Goal: Information Seeking & Learning: Learn about a topic

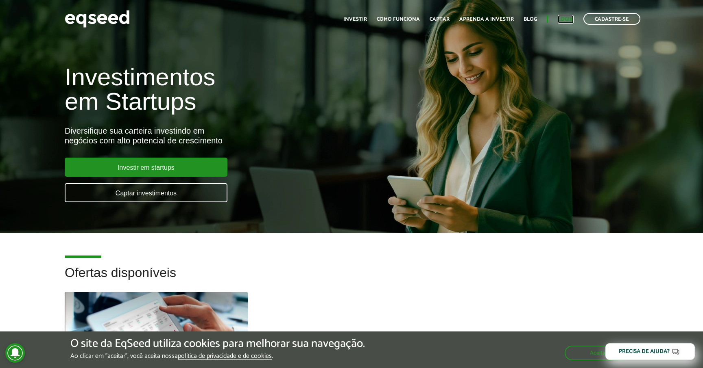
click at [569, 20] on link "Login" at bounding box center [566, 19] width 16 height 5
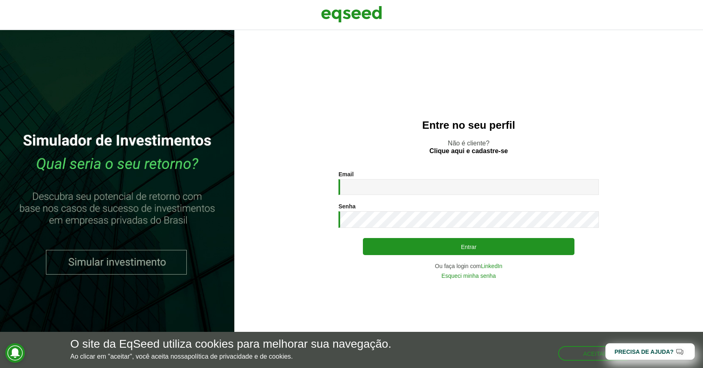
click at [431, 175] on div "Email * Digite seu endereço de e-mail." at bounding box center [468, 183] width 260 height 24
click at [431, 189] on input "Email *" at bounding box center [468, 187] width 260 height 16
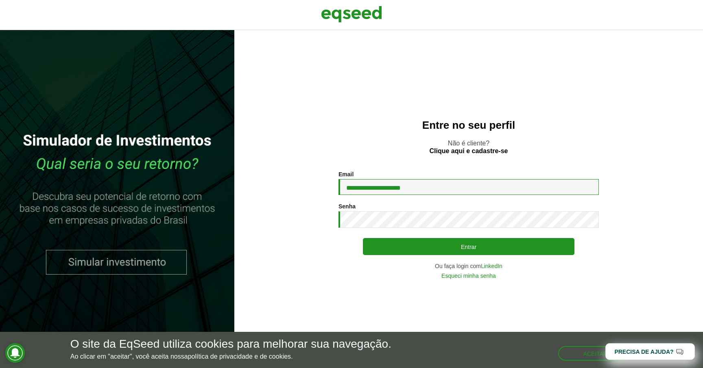
type input "**********"
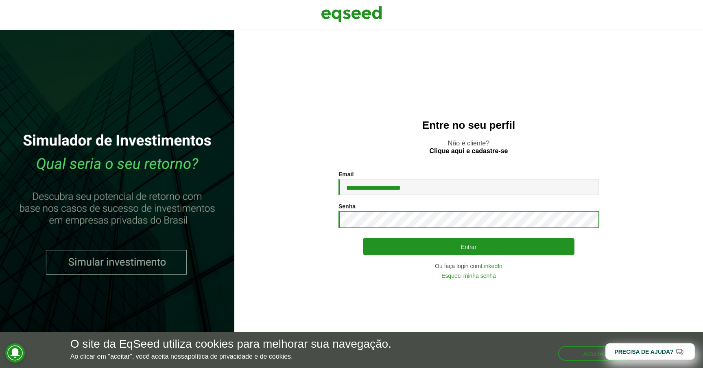
click at [363, 238] on button "Entrar" at bounding box center [468, 246] width 211 height 17
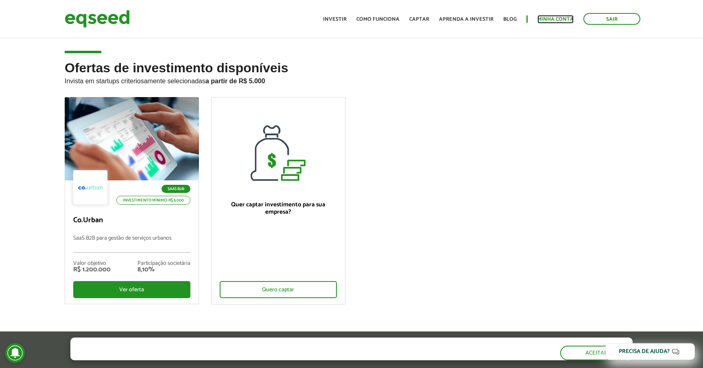
click at [546, 21] on link "Minha conta" at bounding box center [555, 19] width 36 height 5
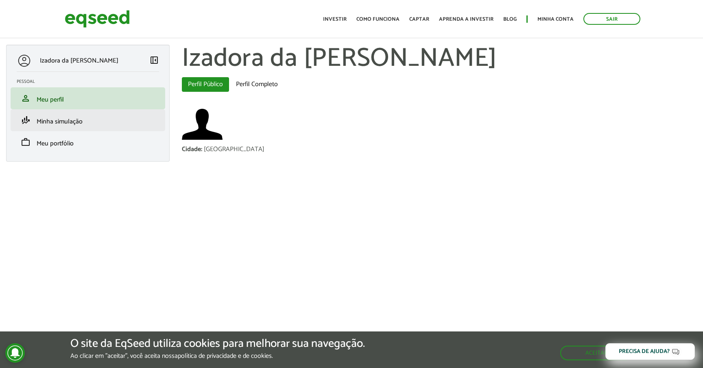
click at [107, 125] on li "finance_mode Minha simulação" at bounding box center [88, 120] width 155 height 22
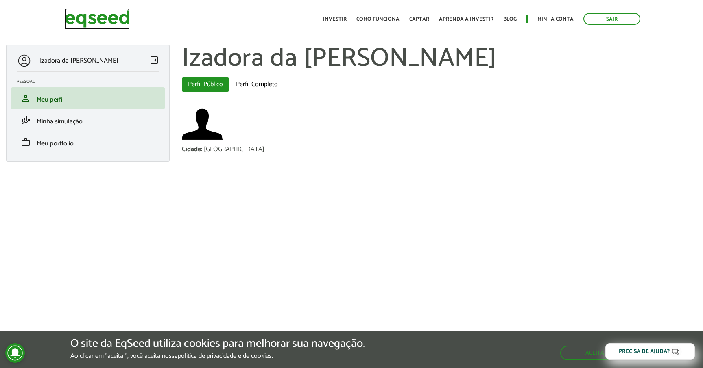
click at [116, 22] on img at bounding box center [97, 19] width 65 height 22
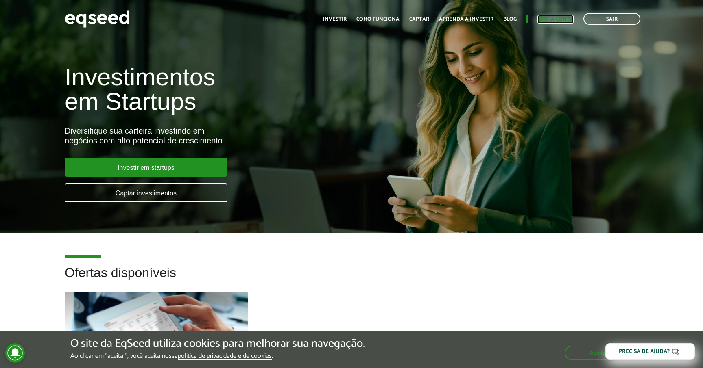
click at [559, 20] on link "Minha conta" at bounding box center [555, 19] width 36 height 5
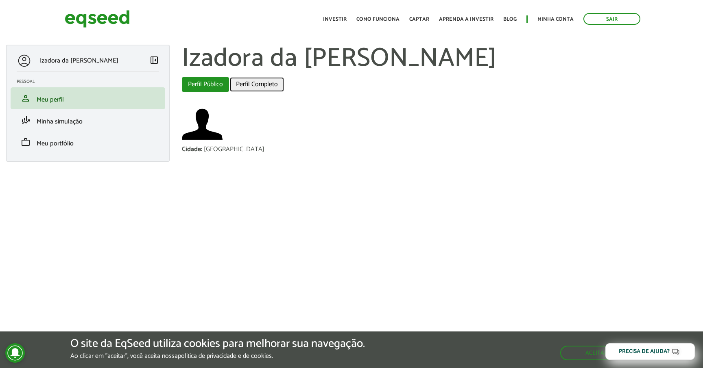
click at [263, 88] on link "Perfil Completo" at bounding box center [257, 84] width 54 height 15
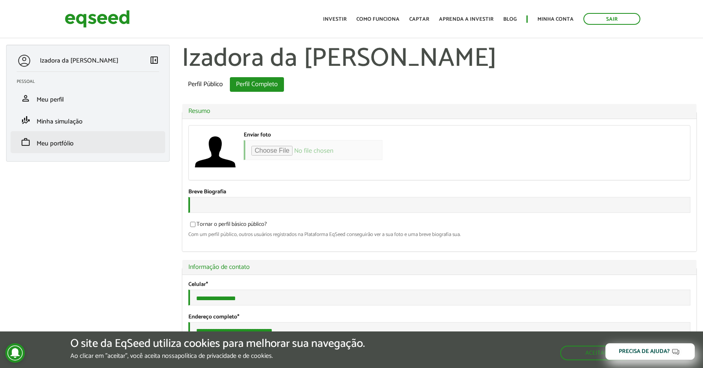
click at [74, 148] on li "work Meu portfólio" at bounding box center [88, 142] width 155 height 22
click at [67, 145] on span "Meu portfólio" at bounding box center [55, 143] width 37 height 11
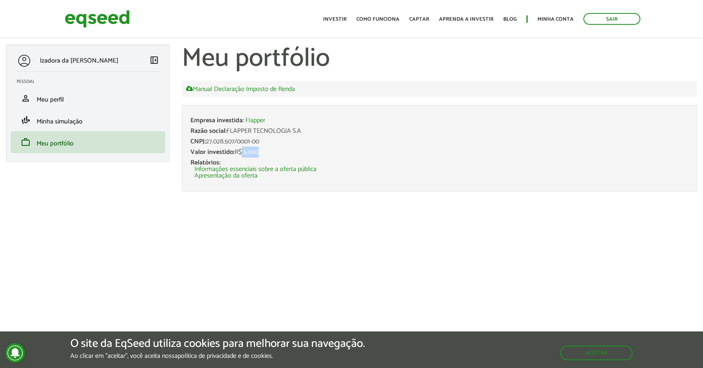
drag, startPoint x: 240, startPoint y: 152, endPoint x: 277, endPoint y: 155, distance: 36.7
click at [277, 156] on li "Empresa investida: Flapper Razão social: FLAPPER TECNOLOGIA S.A CNPJ: 27.028.50…" at bounding box center [439, 148] width 515 height 87
click at [277, 155] on li "Empresa investida: Flapper Razão social: FLAPPER TECNOLOGIA S.A CNPJ: 27.028.50…" at bounding box center [439, 148] width 515 height 87
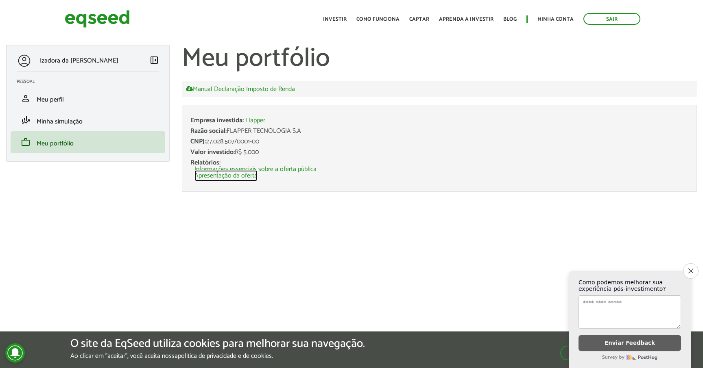
click at [237, 178] on link "Apresentação da oferta" at bounding box center [225, 176] width 63 height 7
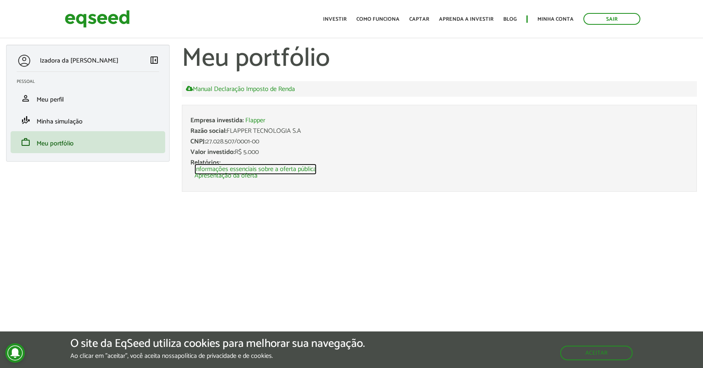
click at [275, 170] on link "Informações essenciais sobre a oferta pública" at bounding box center [255, 169] width 122 height 7
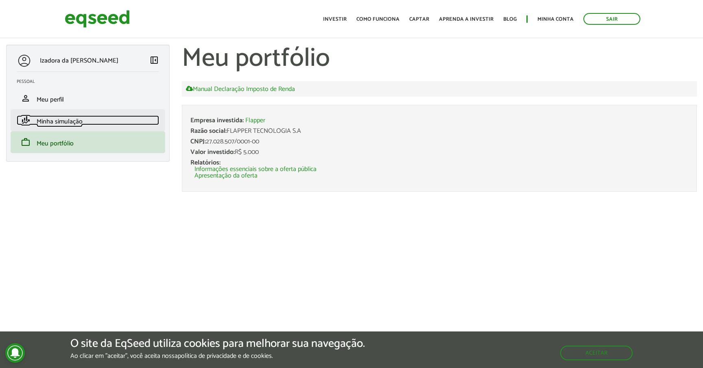
click at [115, 124] on link "finance_mode Minha simulação" at bounding box center [88, 120] width 142 height 10
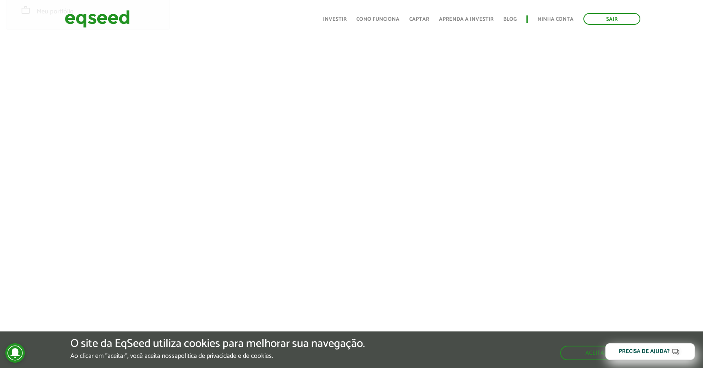
scroll to position [150, 0]
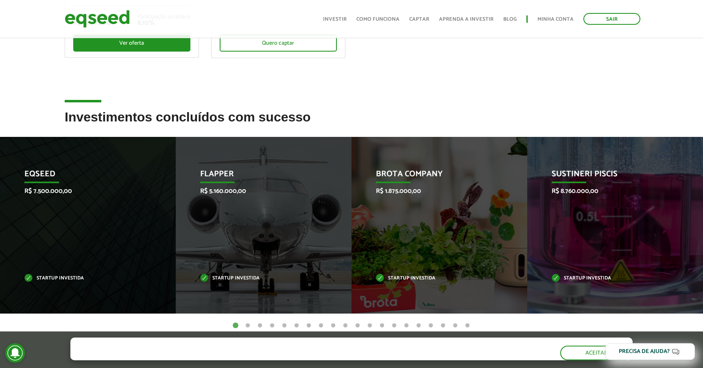
scroll to position [246, 0]
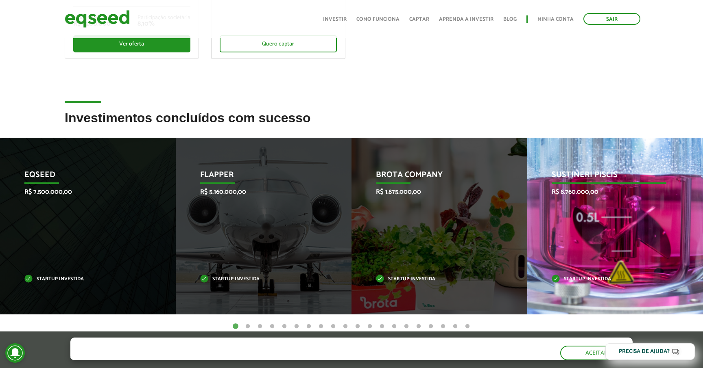
click at [586, 184] on div "Sustineri Piscis R$ 8.760.000,00 Startup investida" at bounding box center [608, 226] width 163 height 177
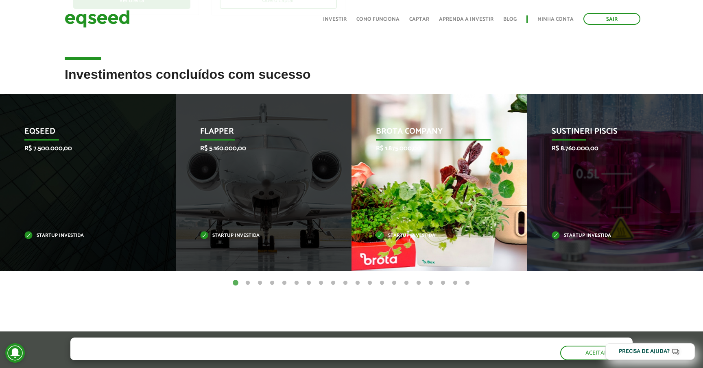
scroll to position [294, 0]
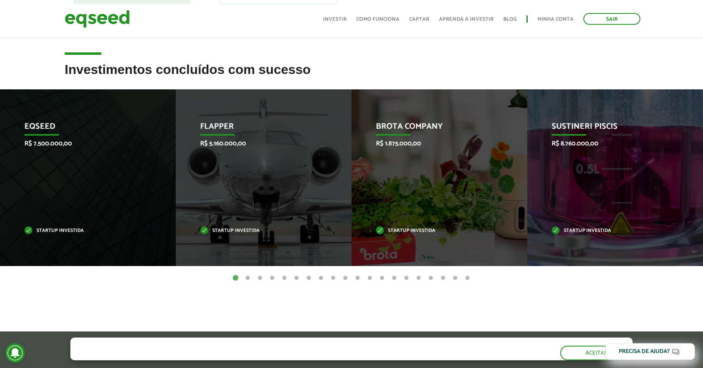
click at [247, 278] on button "2" at bounding box center [248, 278] width 8 height 8
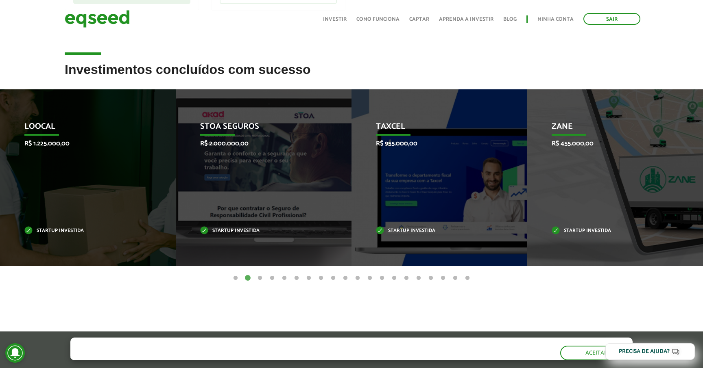
click at [261, 276] on button "3" at bounding box center [260, 278] width 8 height 8
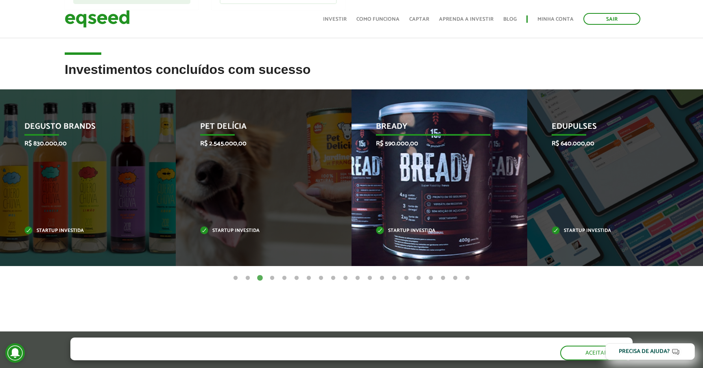
click at [399, 146] on p "R$ 590.000,00" at bounding box center [433, 144] width 114 height 8
click at [394, 122] on p "Bready" at bounding box center [433, 129] width 114 height 14
click at [450, 174] on div "Bready R$ 590.000,00 Startup investida" at bounding box center [432, 177] width 163 height 177
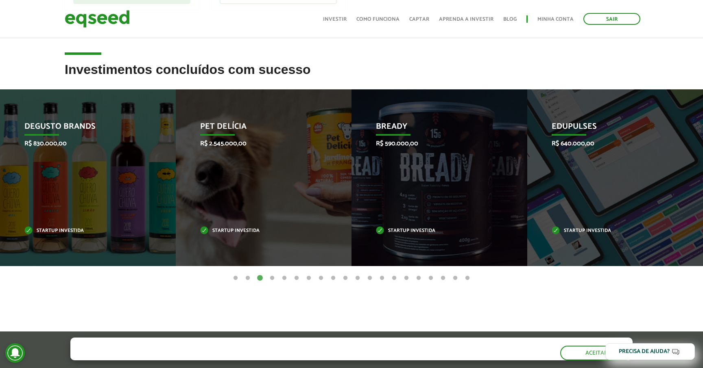
click at [274, 279] on button "4" at bounding box center [272, 278] width 8 height 8
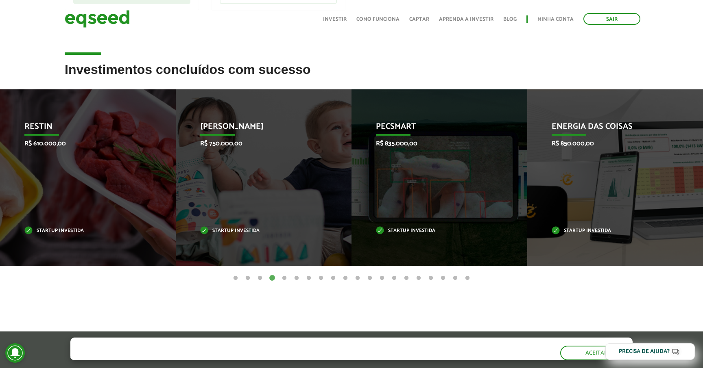
click at [285, 279] on button "5" at bounding box center [284, 278] width 8 height 8
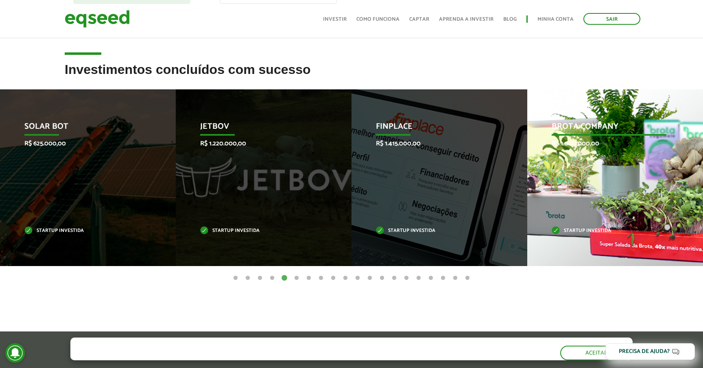
click at [572, 190] on div "Brota Company R$ 1.000.000,00 Startup investida" at bounding box center [608, 177] width 163 height 177
click at [562, 189] on div "Brota Company R$ 1.000.000,00 Startup investida" at bounding box center [608, 177] width 163 height 177
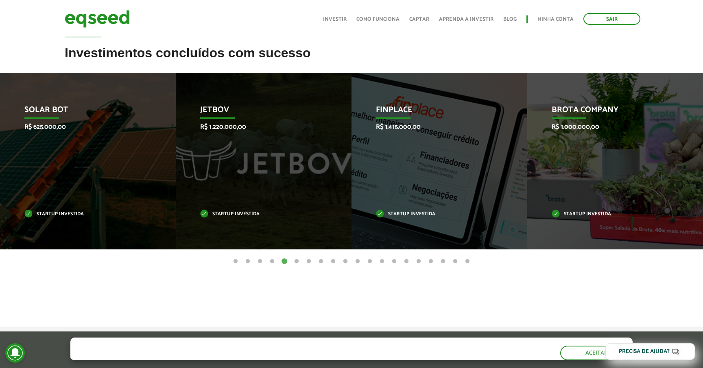
scroll to position [315, 0]
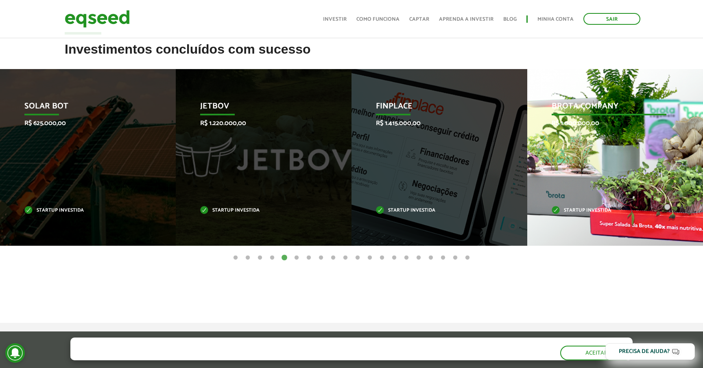
click at [564, 111] on p "Brota Company" at bounding box center [608, 109] width 114 height 14
click at [562, 105] on p "Brota Company" at bounding box center [608, 109] width 114 height 14
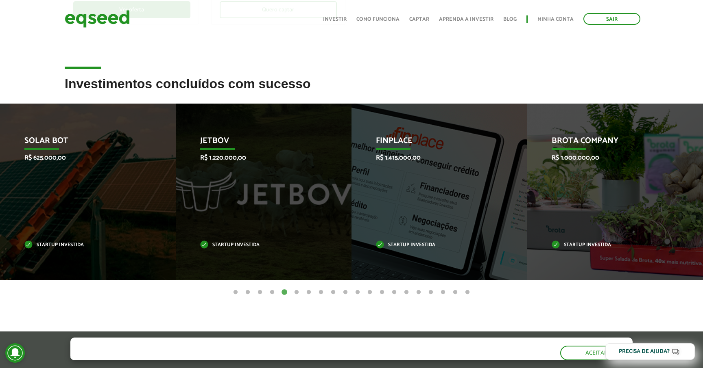
scroll to position [266, 0]
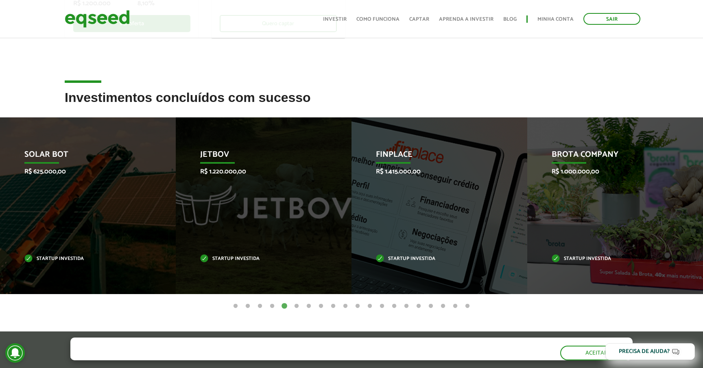
click at [295, 306] on button "6" at bounding box center [296, 307] width 8 height 8
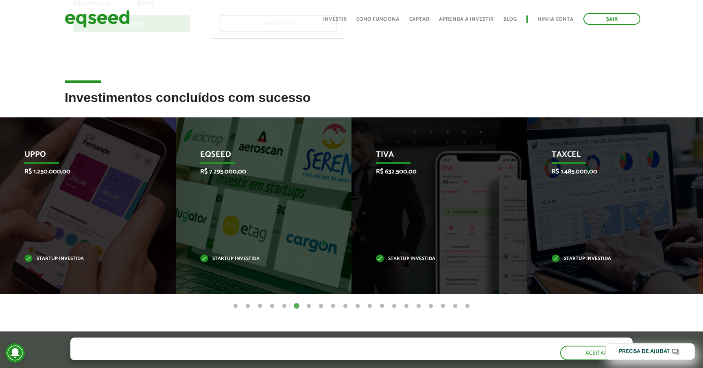
click at [309, 305] on button "7" at bounding box center [309, 307] width 8 height 8
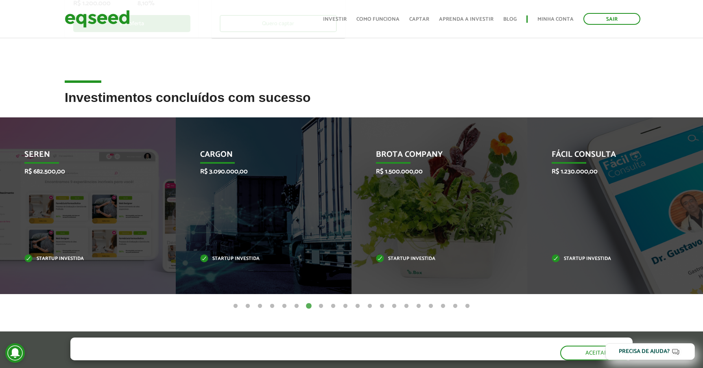
click at [321, 305] on button "8" at bounding box center [321, 307] width 8 height 8
